Goal: Information Seeking & Learning: Learn about a topic

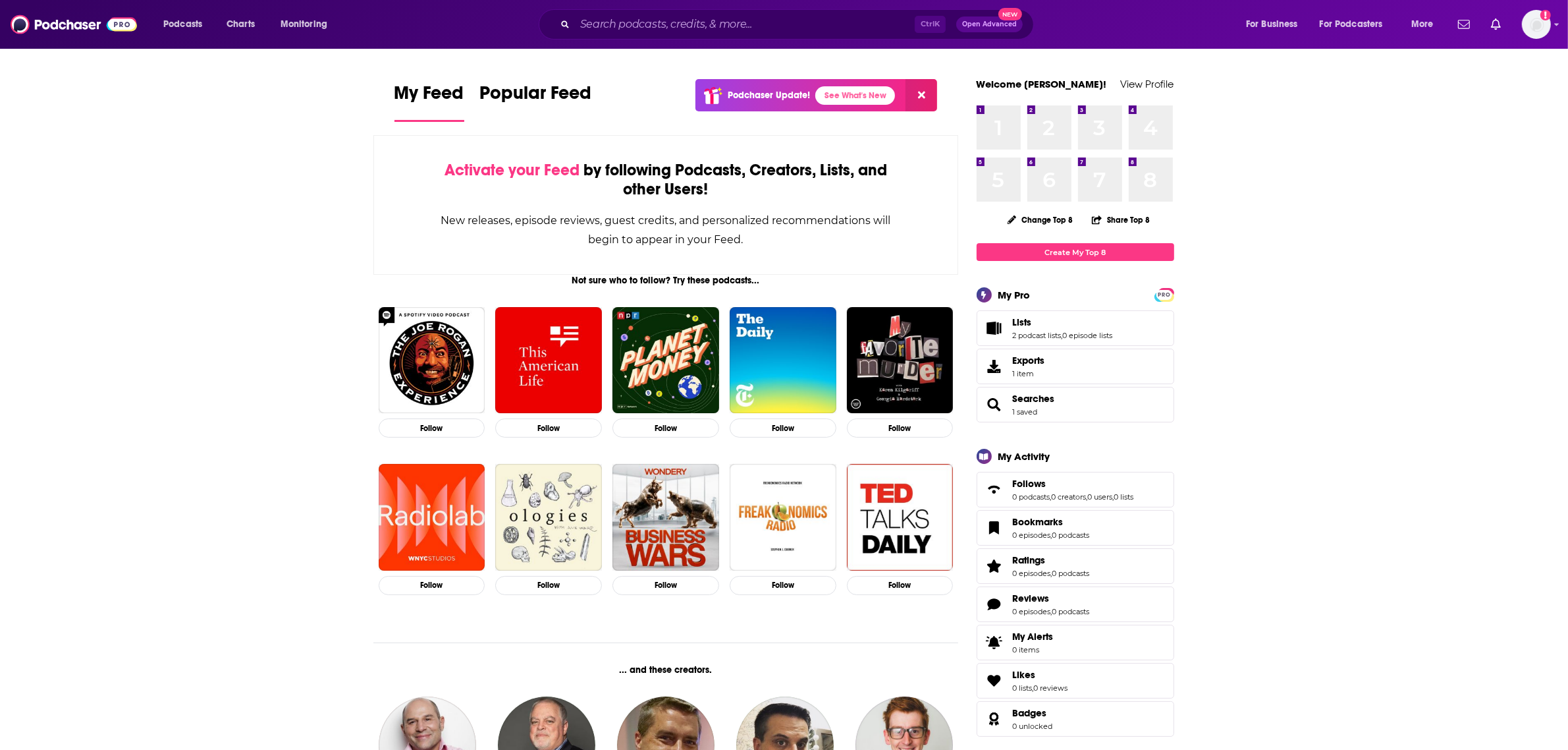
click at [596, 20] on input "Search podcasts, credits, & more..." at bounding box center [745, 24] width 340 height 21
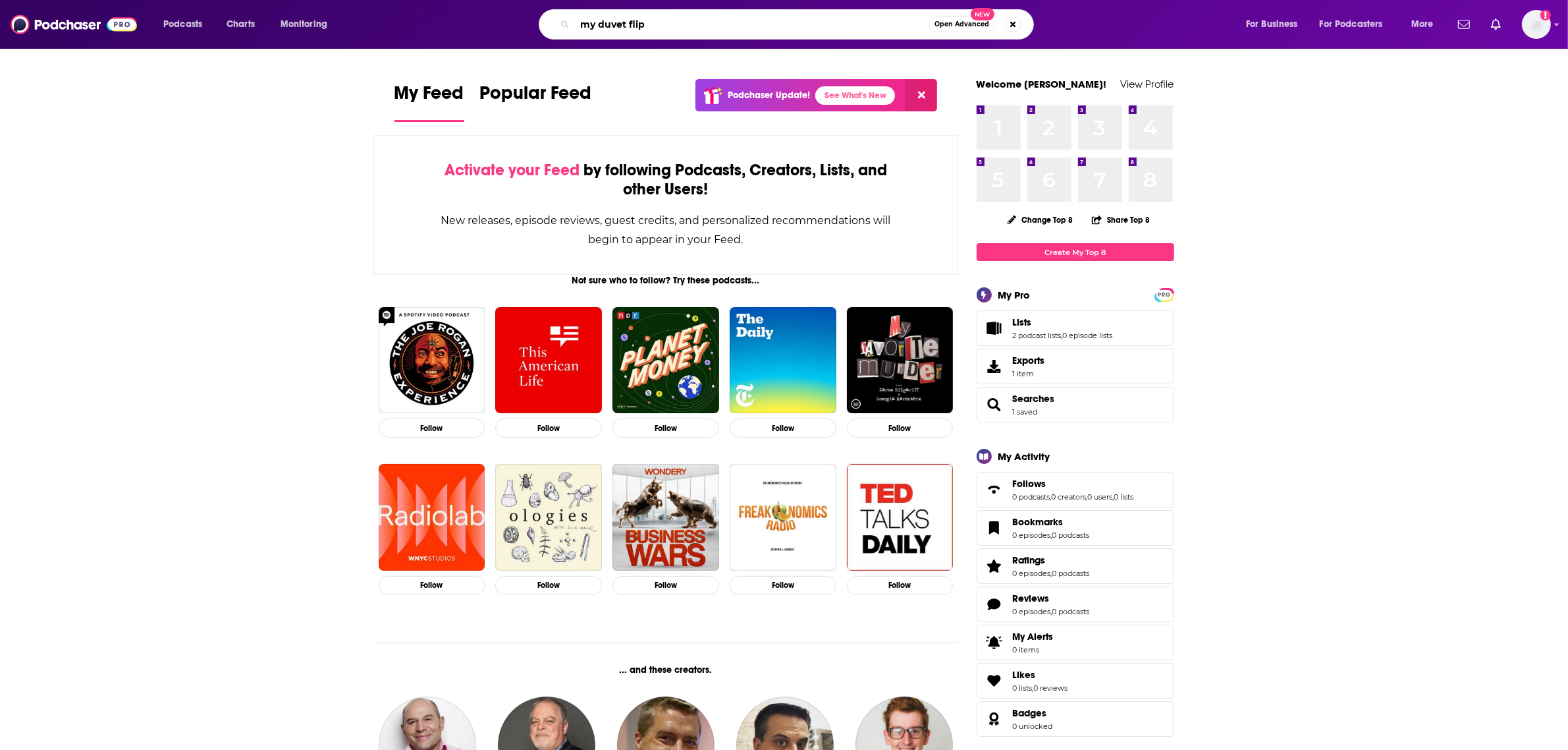
type input "my duvet flip"
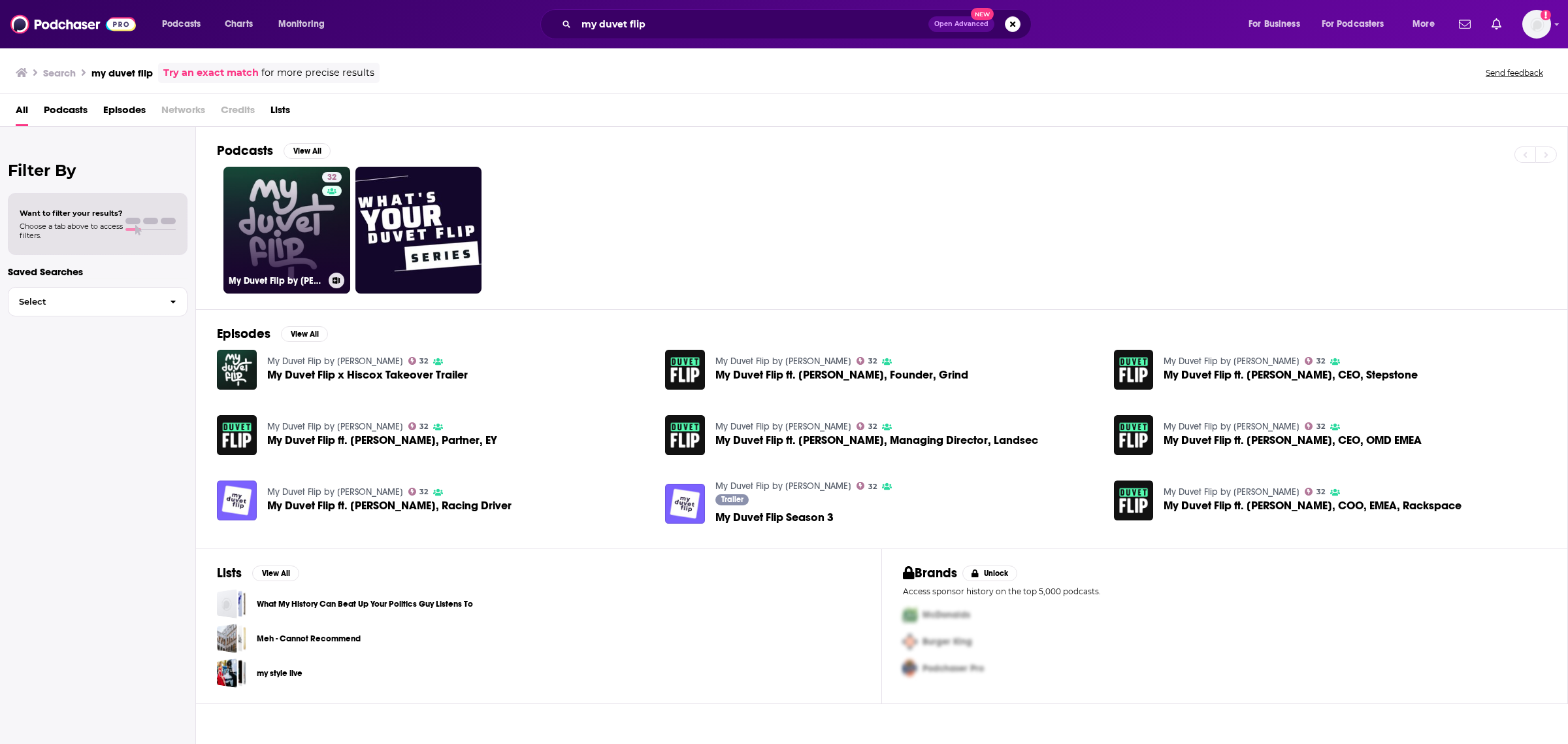
click at [263, 216] on link "32 My Duvet Flip by [PERSON_NAME]" at bounding box center [286, 229] width 127 height 127
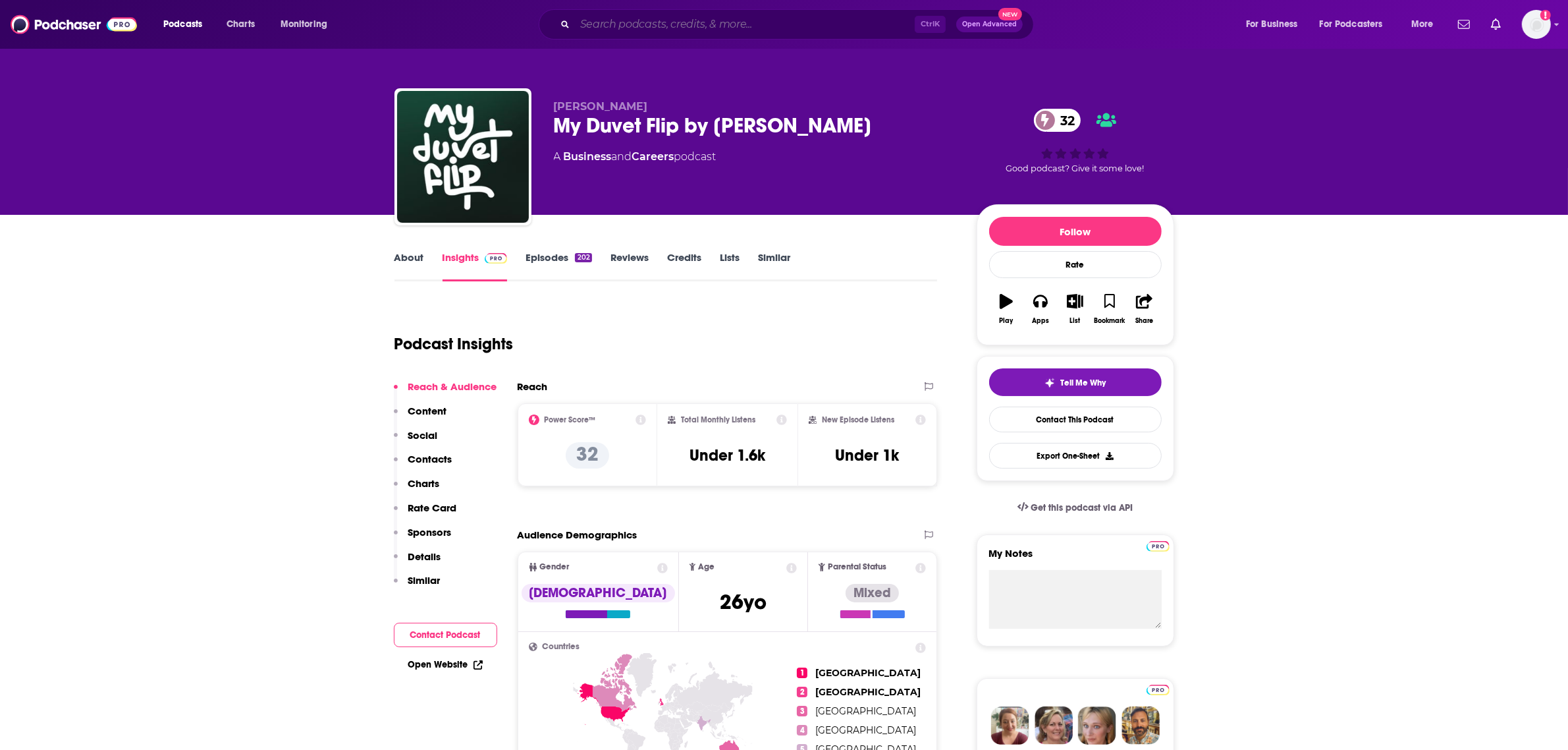
click at [666, 21] on input "Search podcasts, credits, & more..." at bounding box center [745, 24] width 340 height 21
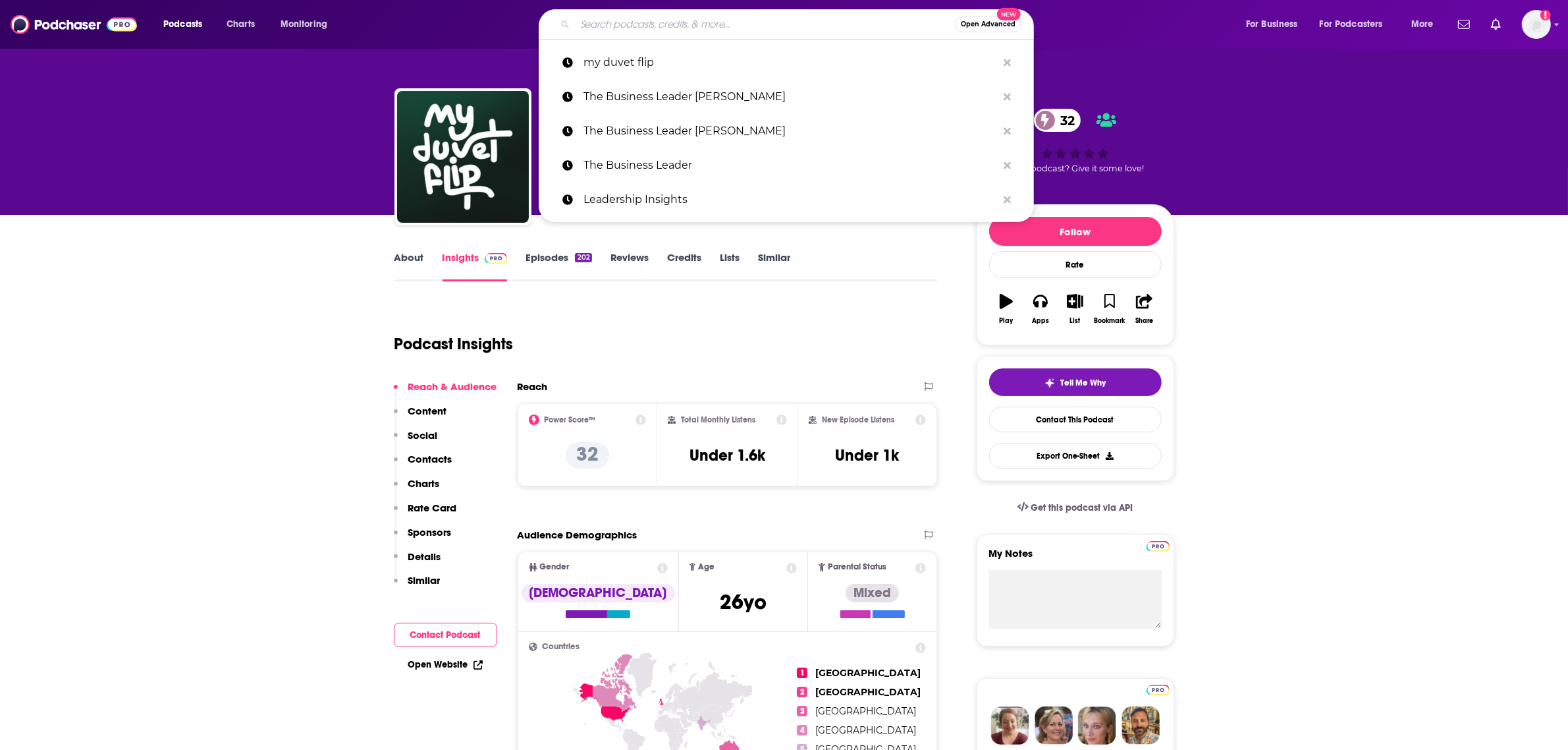
paste input "Leadership 2050"
type input "Leadership 2050"
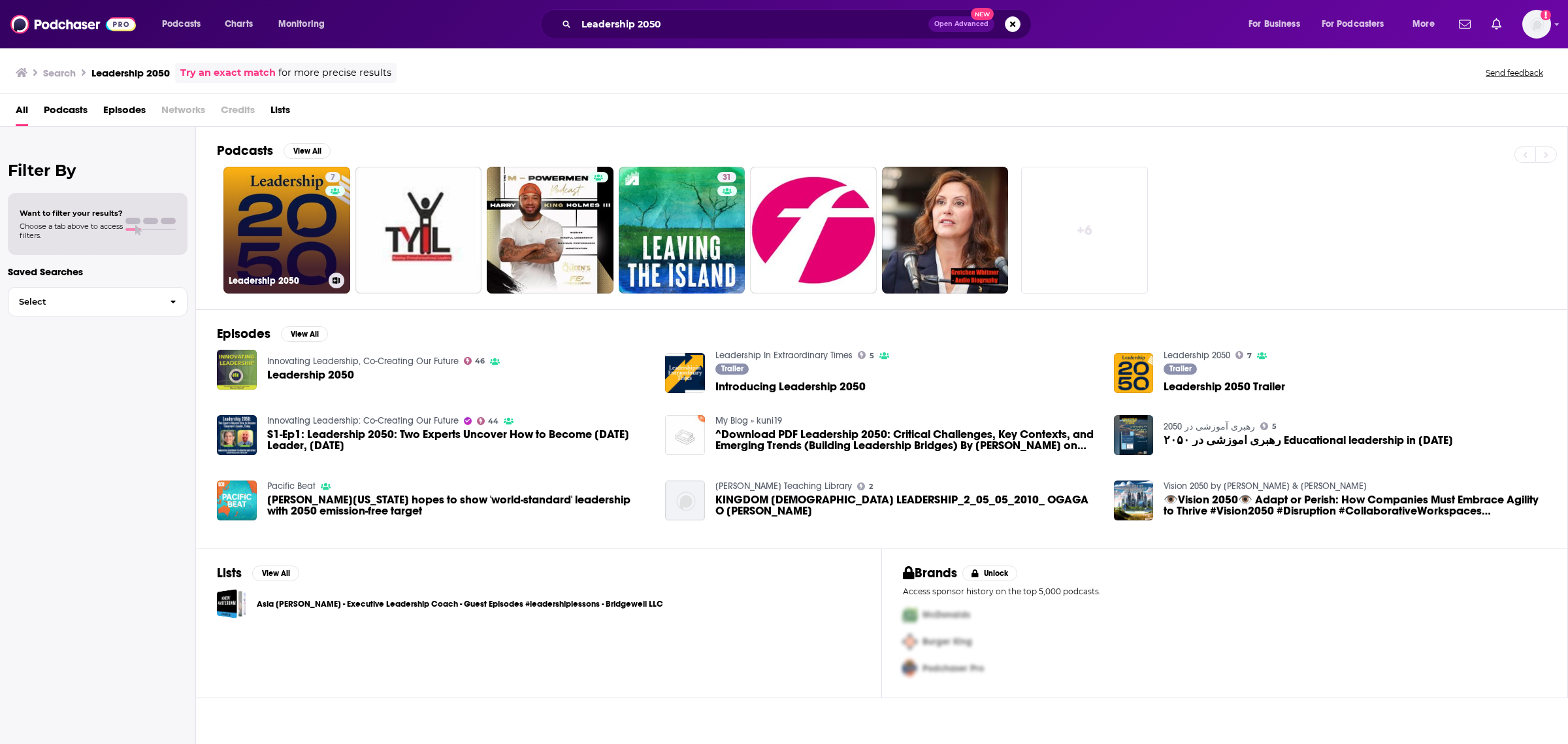
click at [314, 219] on link "7 Leadership 2050" at bounding box center [286, 229] width 127 height 127
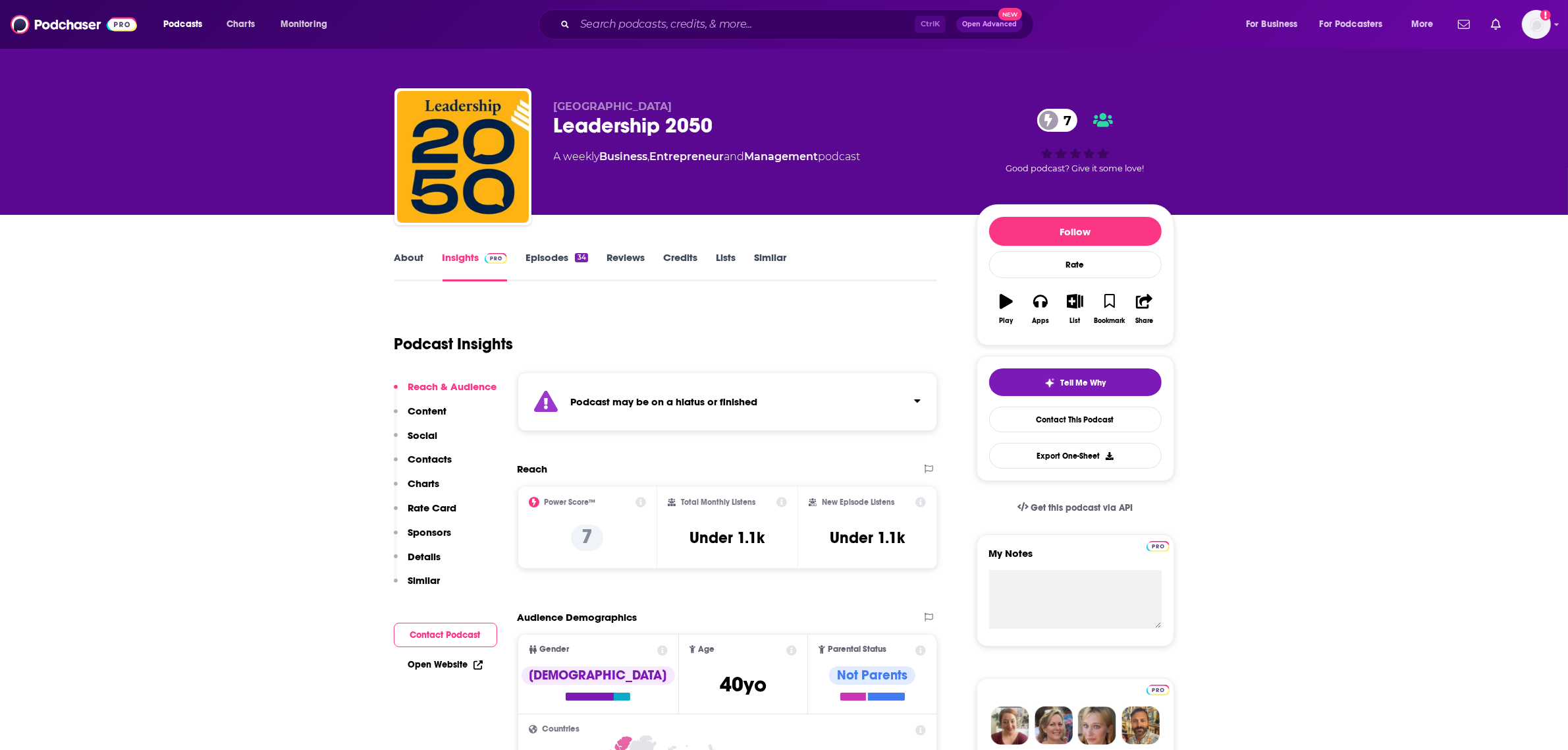
click at [741, 396] on strong "Podcast may be on a hiatus or finished" at bounding box center [664, 401] width 187 height 13
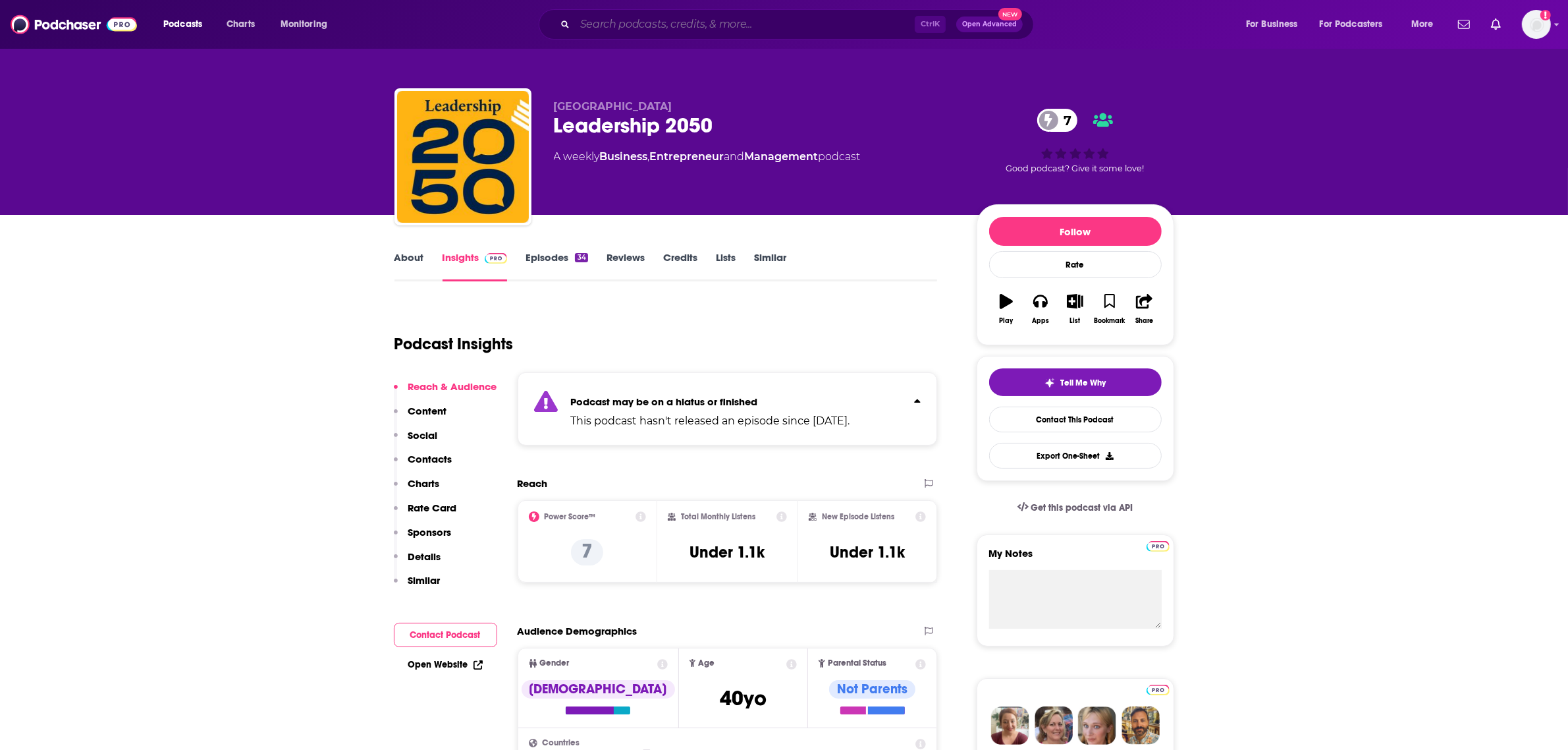
click at [640, 21] on input "Search podcasts, credits, & more..." at bounding box center [745, 24] width 340 height 21
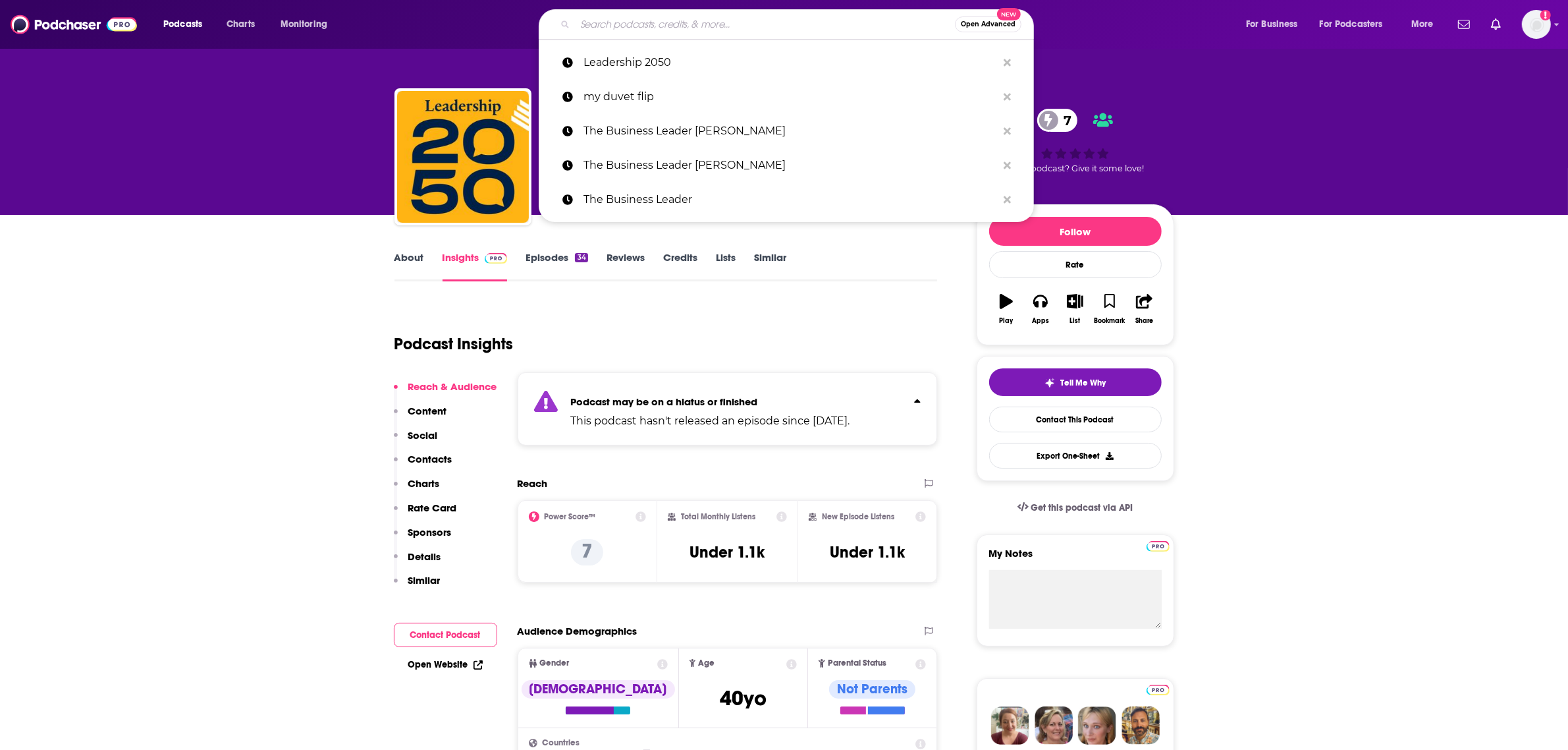
paste input "[PERSON_NAME] [PERSON_NAME] – Exceptional Leaders/Exceptional Ideas"
type input "[PERSON_NAME] [PERSON_NAME] – Exceptional Leaders/Exceptional Ideas"
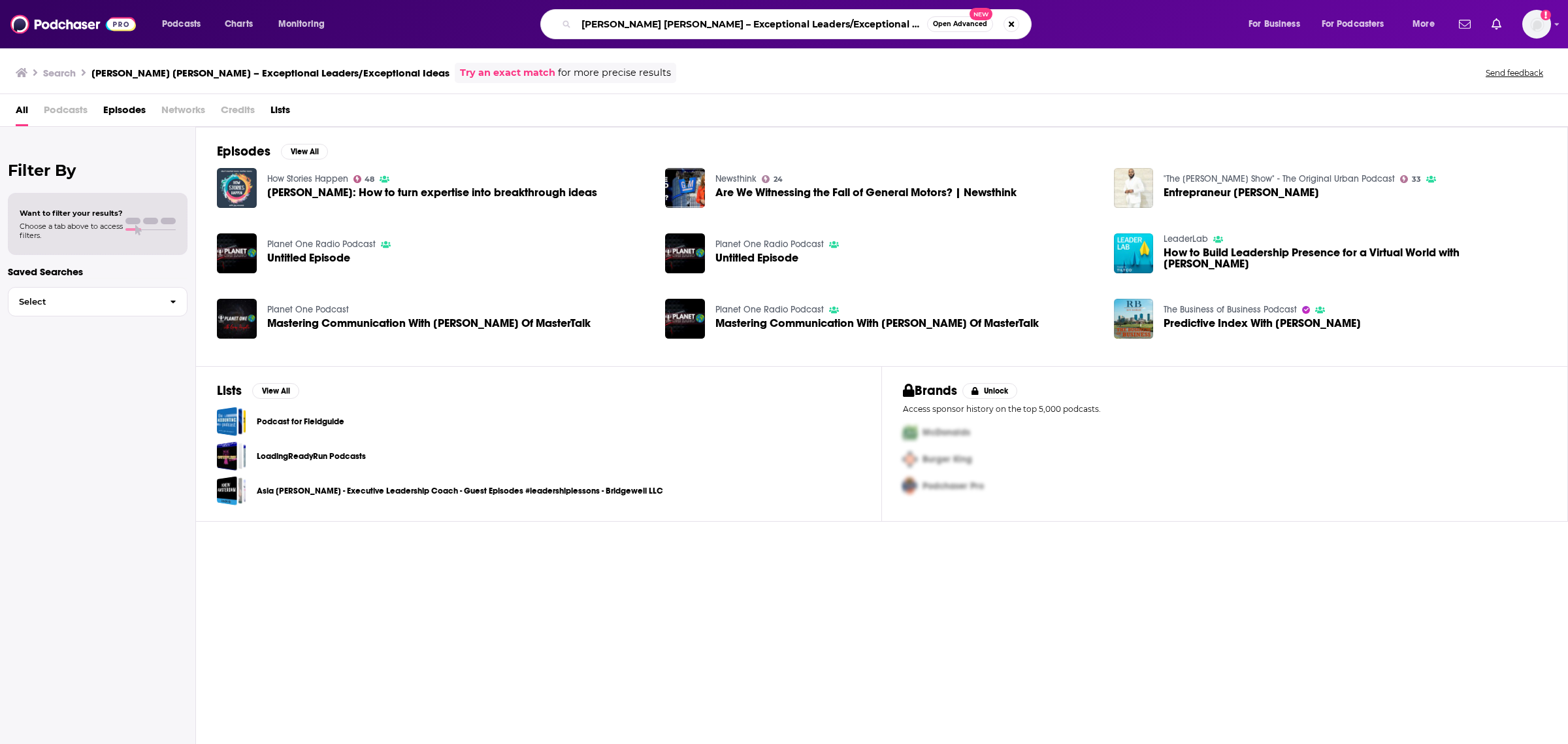
drag, startPoint x: 660, startPoint y: 21, endPoint x: 903, endPoint y: 17, distance: 243.0
click at [903, 19] on input "[PERSON_NAME] [PERSON_NAME] – Exceptional Leaders/Exceptional Ideas" at bounding box center [752, 24] width 351 height 21
type input "[PERSON_NAME] [PERSON_NAME]"
